Goal: Task Accomplishment & Management: Manage account settings

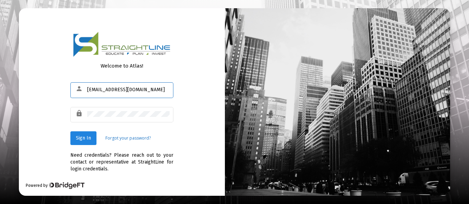
type input "[EMAIL_ADDRESS][DOMAIN_NAME]"
click at [83, 141] on span "Sign In" at bounding box center [83, 138] width 15 height 6
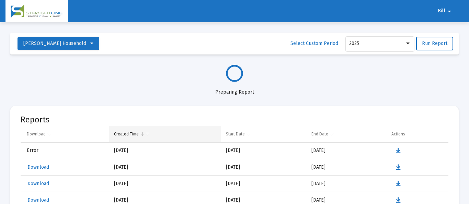
select select "View all"
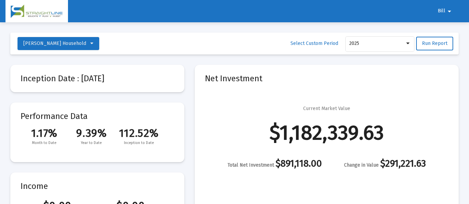
scroll to position [329, 0]
click at [443, 11] on span "Bill" at bounding box center [441, 11] width 8 height 6
click at [455, 30] on button "Logout" at bounding box center [449, 29] width 38 height 16
